Goal: Complete application form

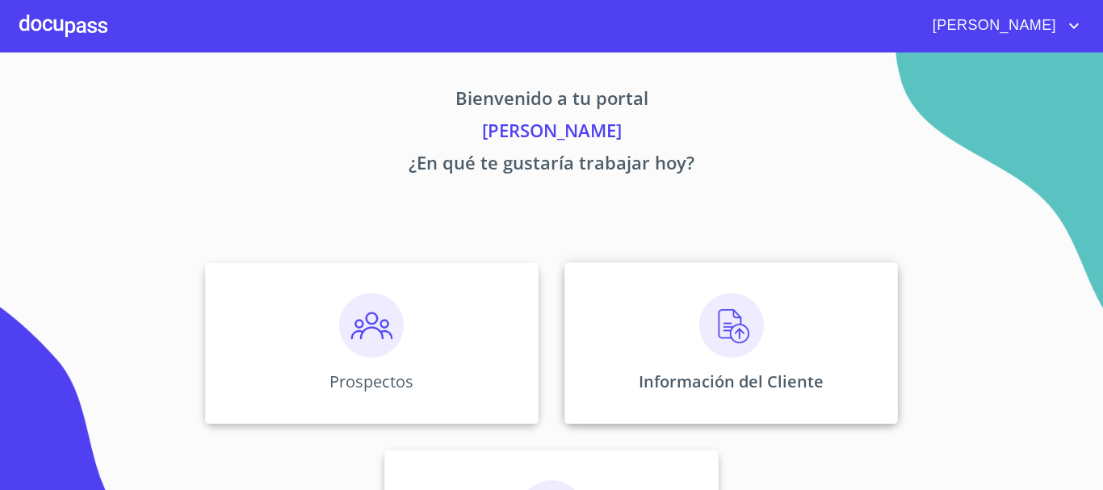
click at [719, 327] on img at bounding box center [731, 325] width 65 height 65
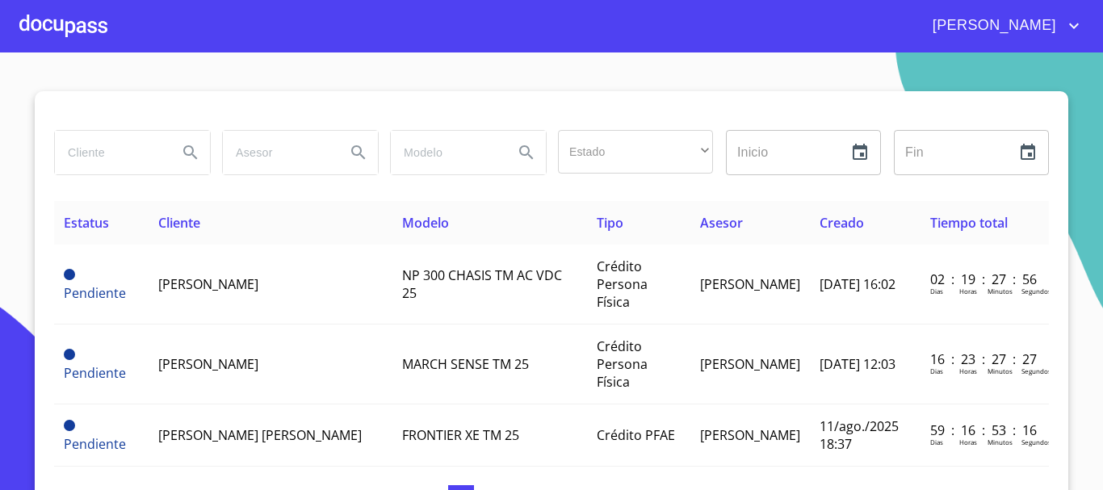
click at [155, 160] on input "search" at bounding box center [110, 153] width 110 height 44
type input "[PERSON_NAME]"
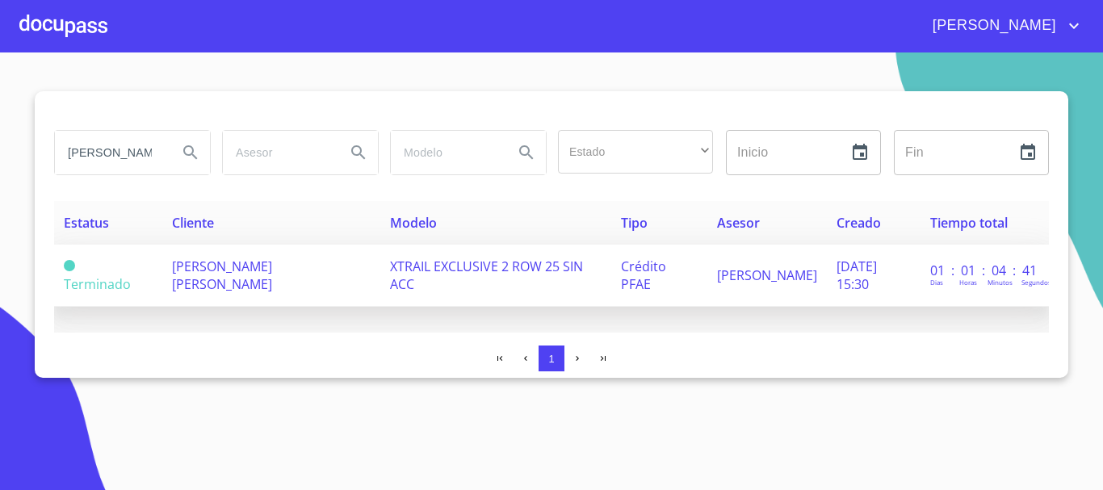
click at [272, 271] on span "[PERSON_NAME] [PERSON_NAME]" at bounding box center [222, 276] width 100 height 36
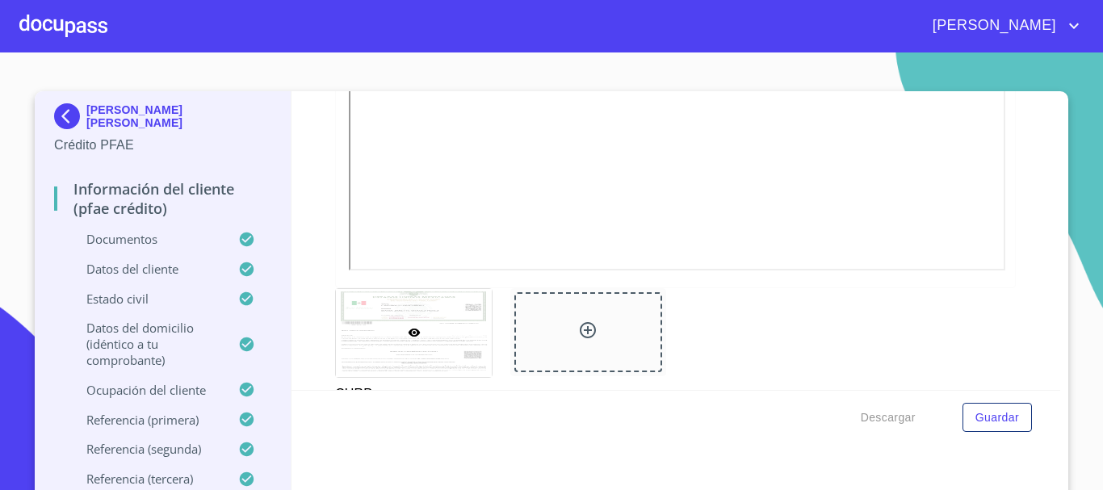
scroll to position [4039, 0]
click at [869, 422] on span "Descargar" at bounding box center [888, 418] width 55 height 20
